Goal: Task Accomplishment & Management: Use online tool/utility

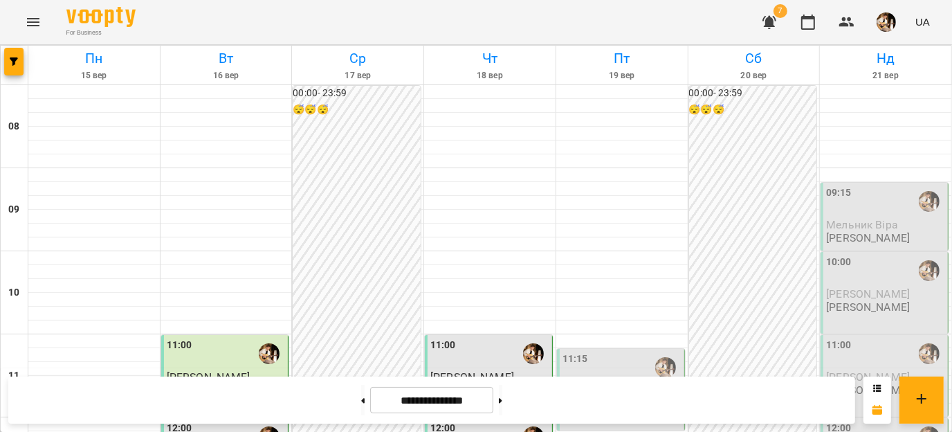
scroll to position [794, 0]
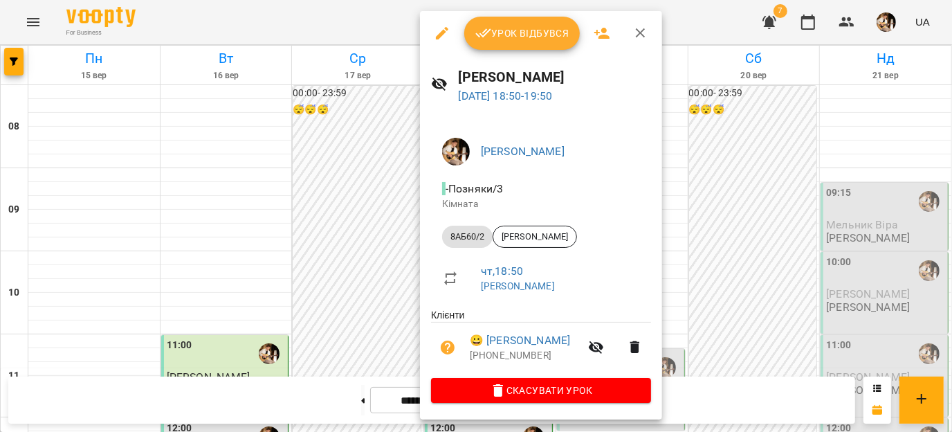
click at [506, 35] on span "Урок відбувся" at bounding box center [522, 33] width 94 height 17
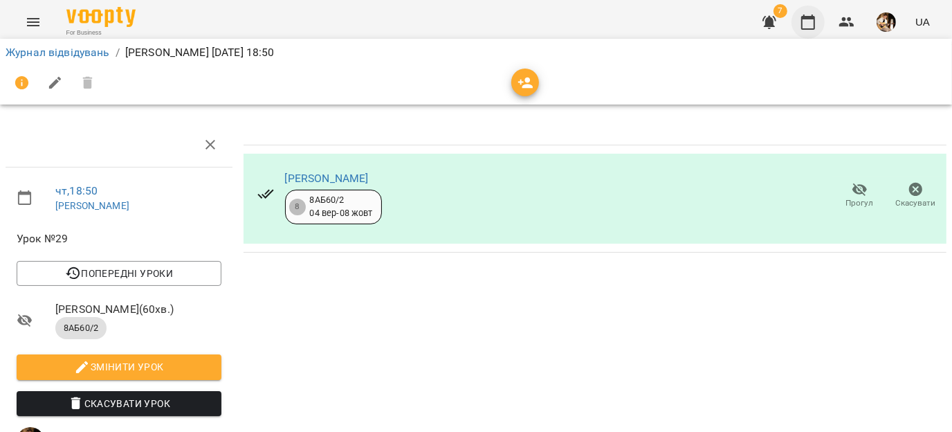
click at [807, 27] on icon "button" at bounding box center [808, 22] width 17 height 17
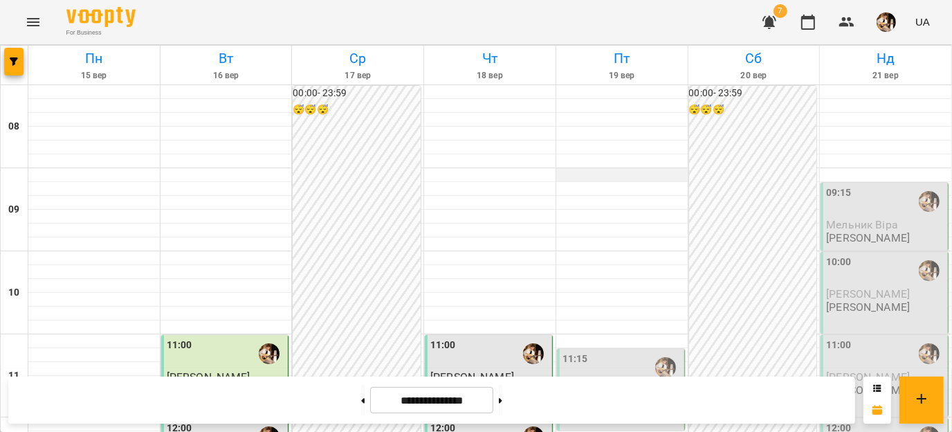
scroll to position [794, 0]
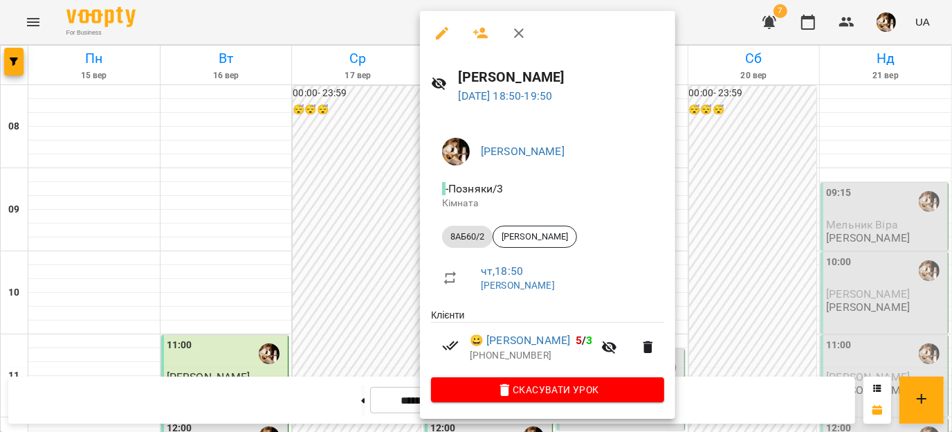
click at [376, 264] on div at bounding box center [476, 216] width 952 height 432
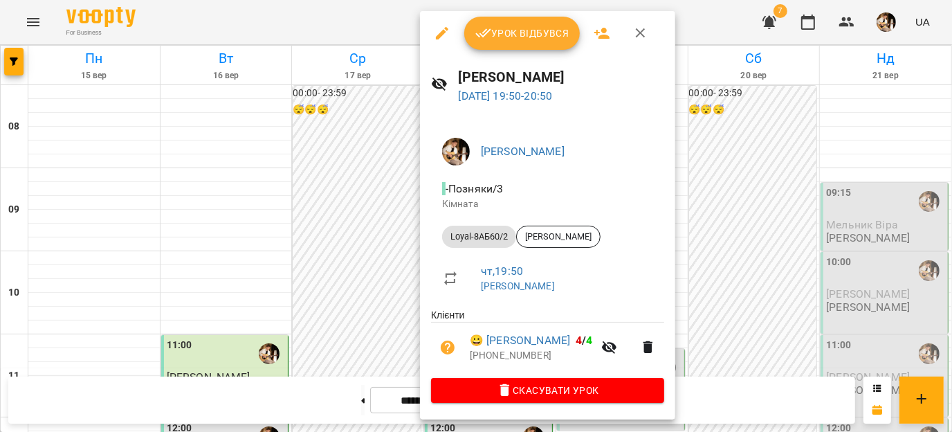
click at [510, 41] on span "Урок відбувся" at bounding box center [522, 33] width 94 height 17
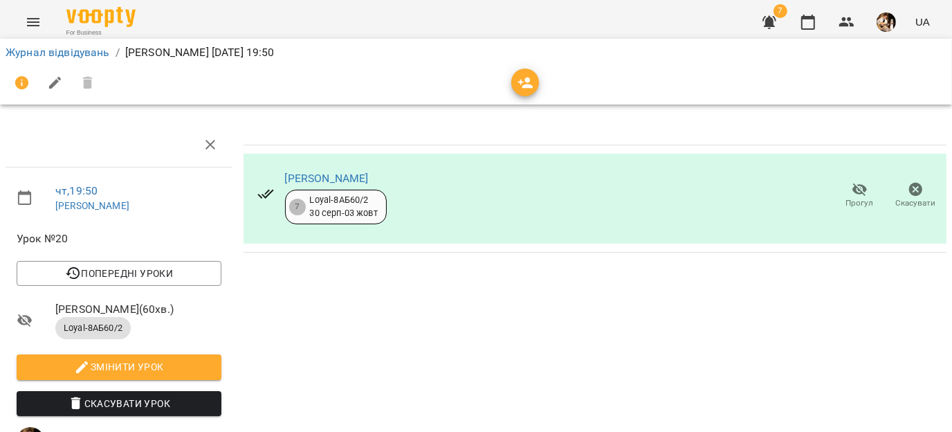
click at [878, 23] on img "button" at bounding box center [885, 21] width 19 height 19
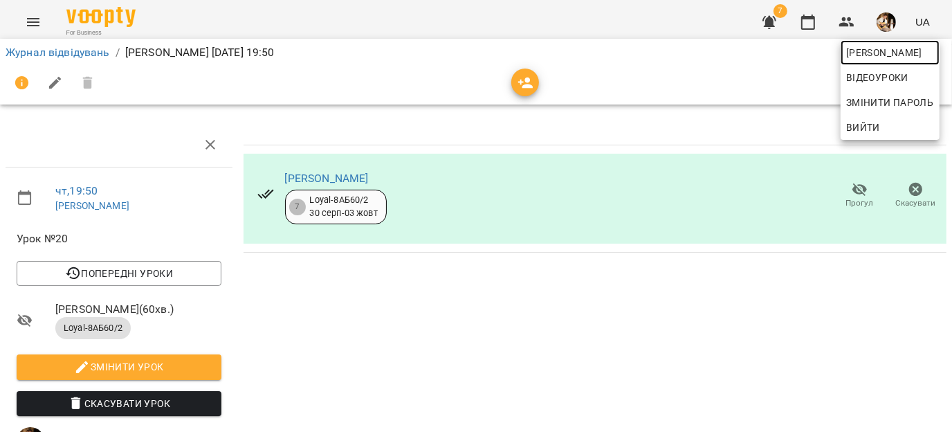
click at [873, 50] on span "[PERSON_NAME]" at bounding box center [890, 52] width 88 height 17
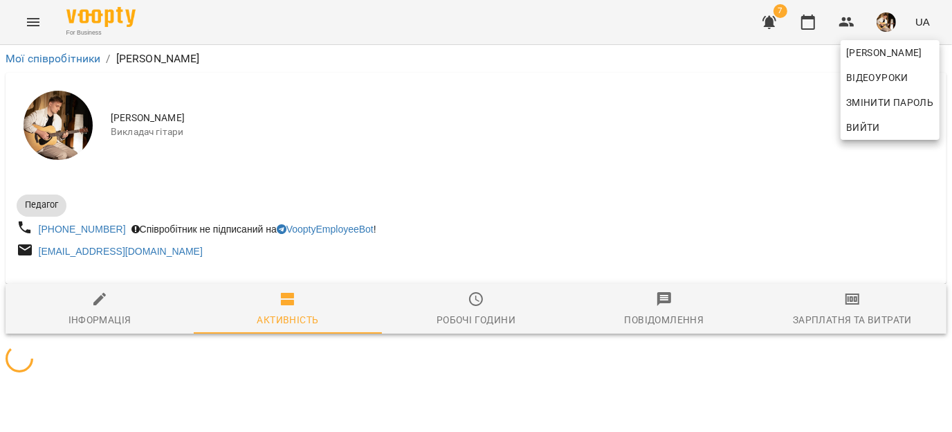
click at [835, 298] on div at bounding box center [476, 216] width 952 height 432
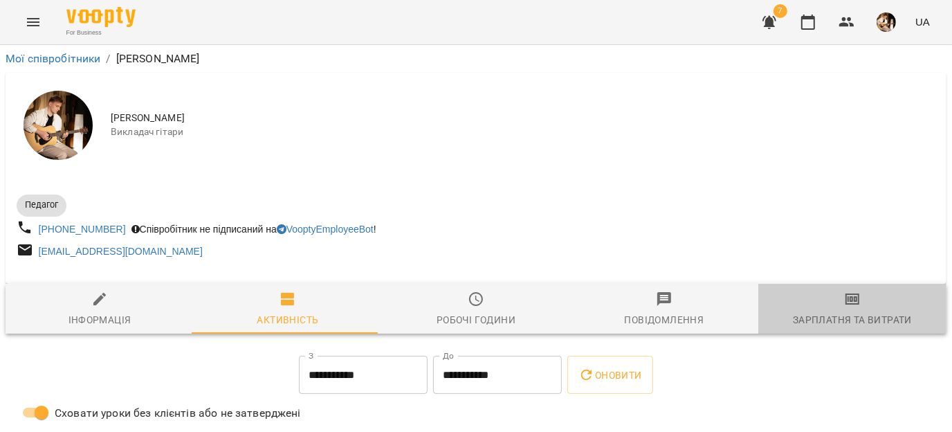
click at [844, 299] on icon "button" at bounding box center [852, 299] width 17 height 17
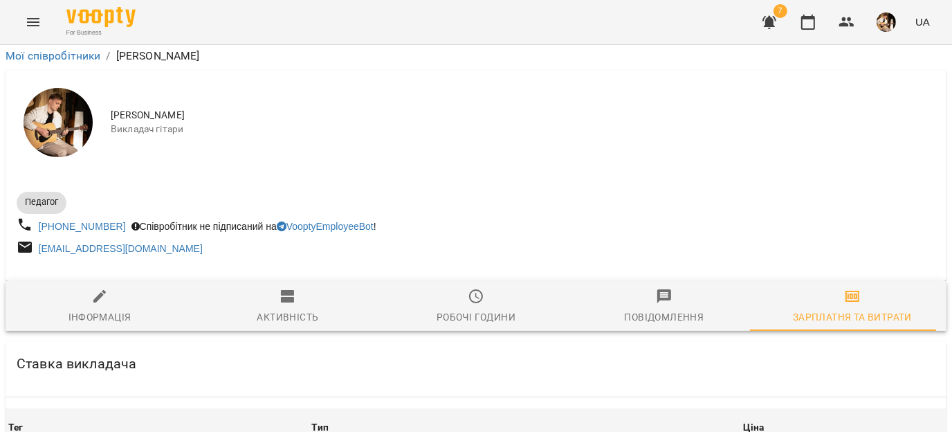
scroll to position [2486, 0]
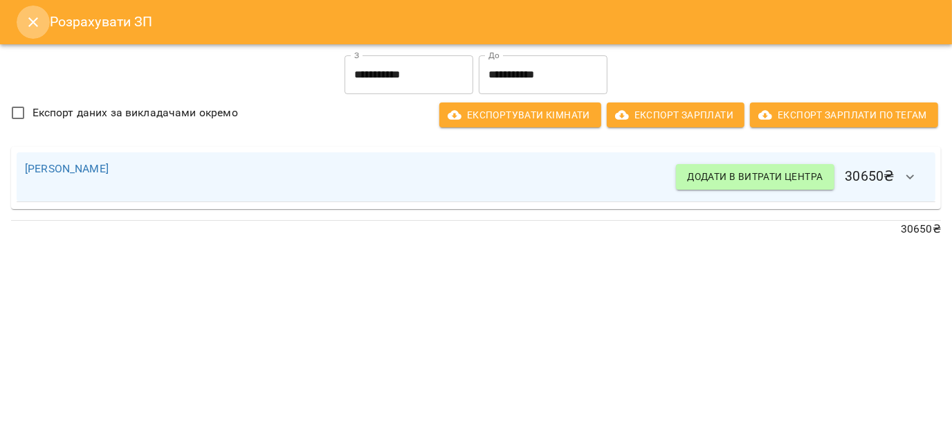
click at [28, 19] on icon "Close" at bounding box center [33, 22] width 17 height 17
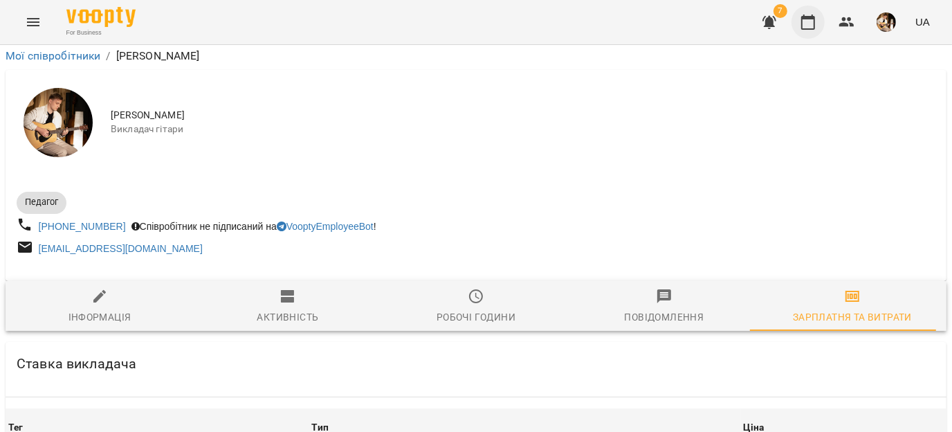
click at [805, 24] on icon "button" at bounding box center [808, 22] width 17 height 17
